Goal: Task Accomplishment & Management: Use online tool/utility

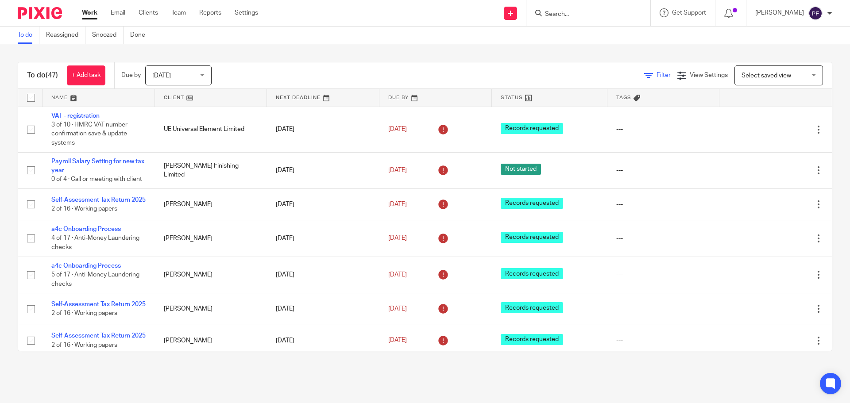
click at [656, 73] on span "Filter" at bounding box center [663, 75] width 14 height 6
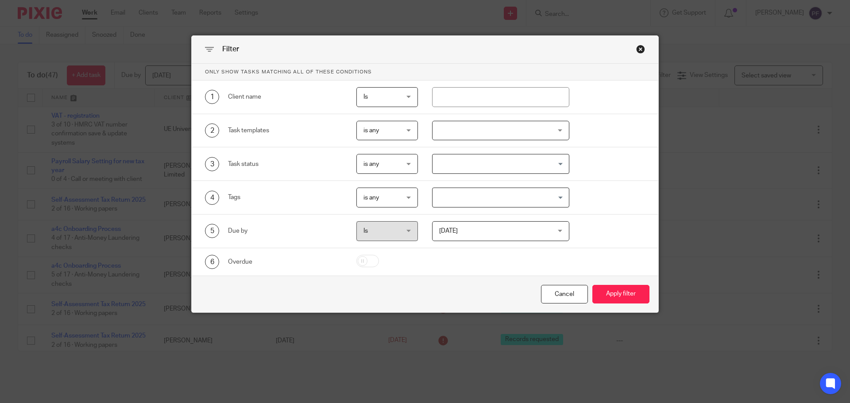
click at [470, 129] on div at bounding box center [501, 131] width 138 height 20
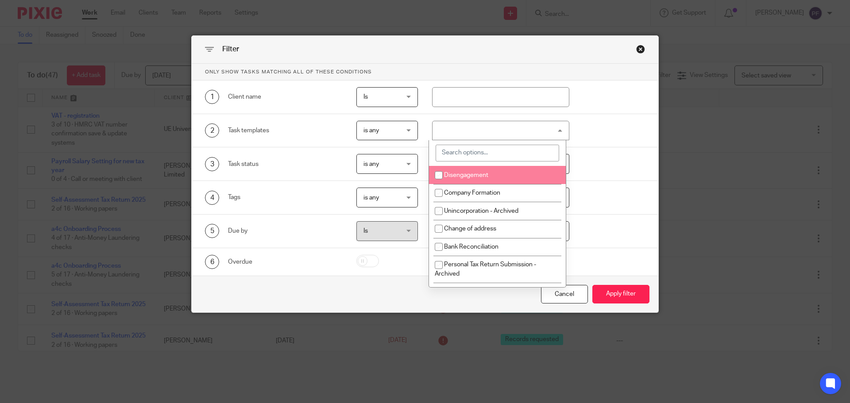
click at [464, 151] on input "search" at bounding box center [497, 153] width 123 height 17
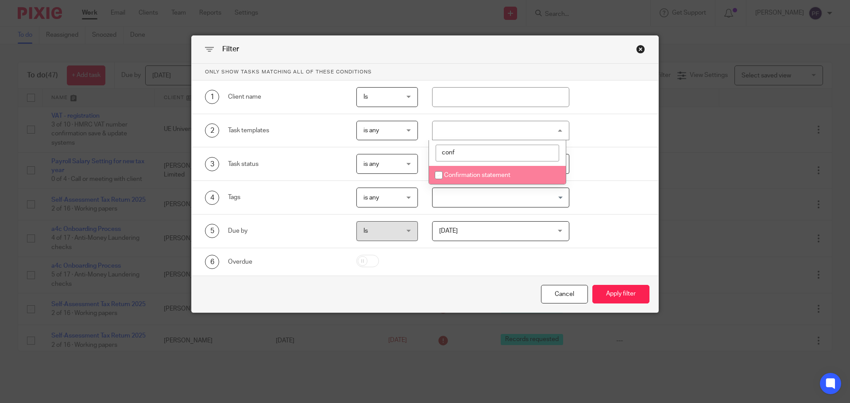
type input "conf"
click at [437, 175] on input "checkbox" at bounding box center [438, 175] width 17 height 17
checkbox input "true"
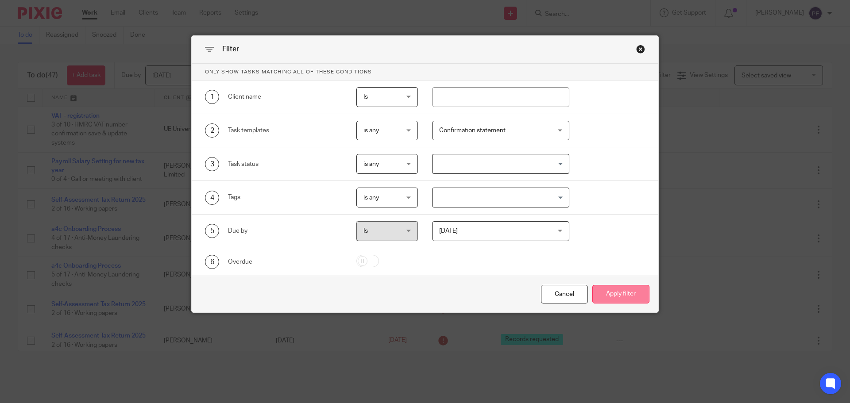
click at [619, 297] on button "Apply filter" at bounding box center [620, 294] width 57 height 19
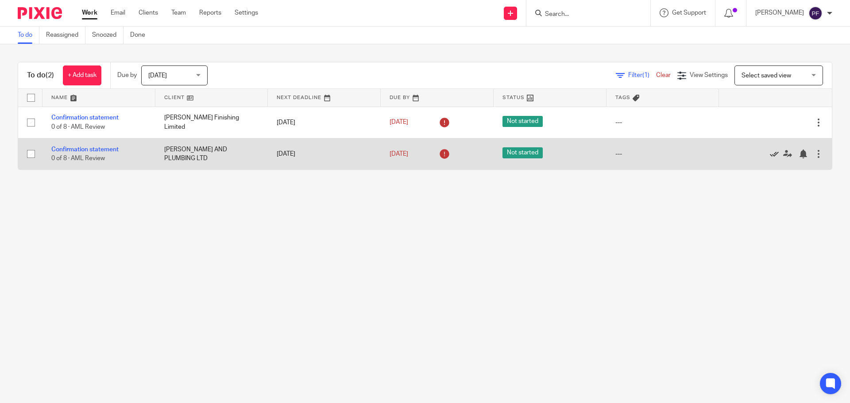
click at [770, 154] on icon at bounding box center [774, 154] width 9 height 9
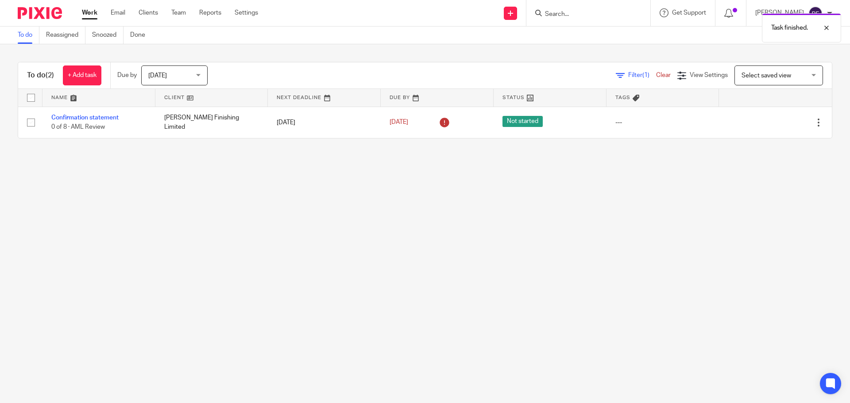
click at [93, 12] on link "Work" at bounding box center [89, 12] width 15 height 9
